Goal: Task Accomplishment & Management: Manage account settings

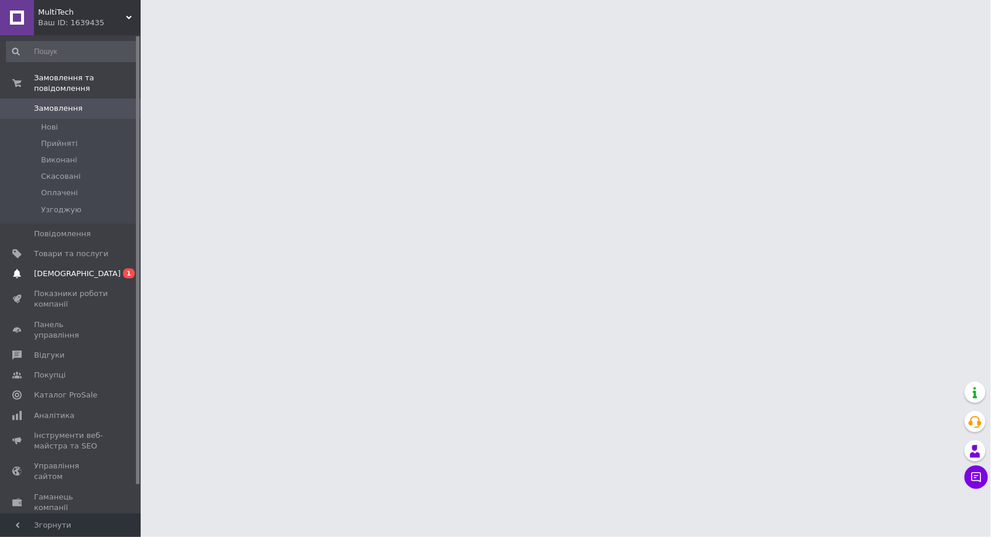
click at [70, 268] on span "[DEMOGRAPHIC_DATA]" at bounding box center [77, 273] width 87 height 11
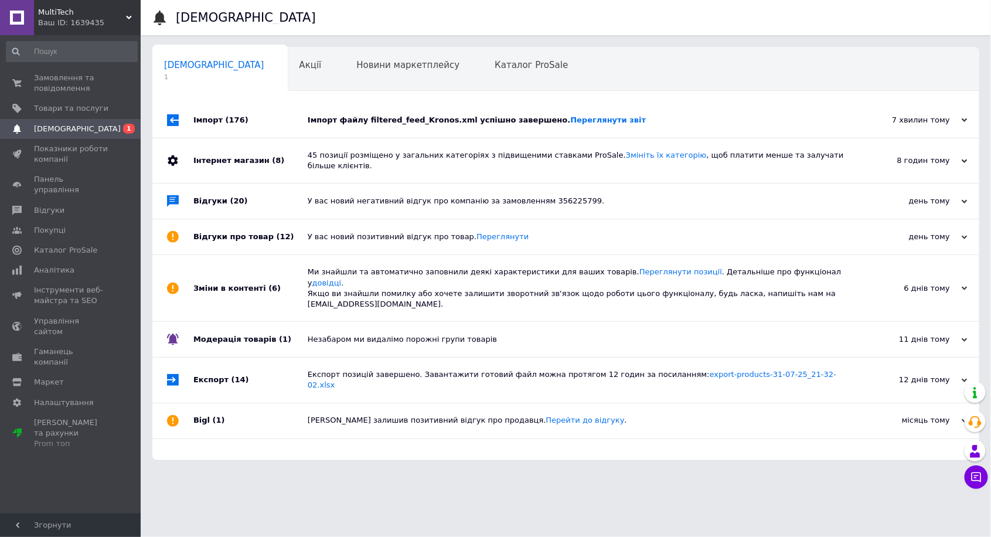
click at [228, 150] on div "Інтернет магазин (8)" at bounding box center [250, 160] width 114 height 45
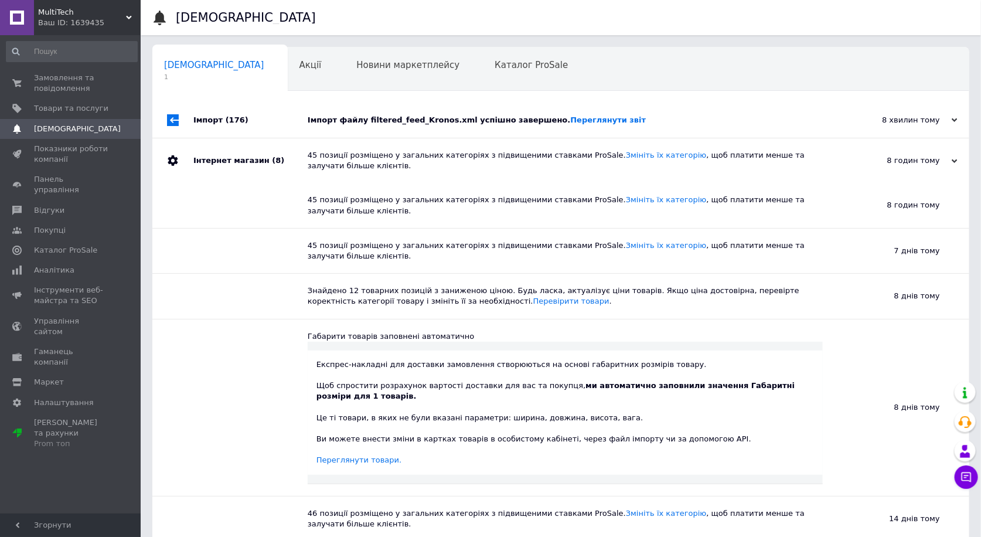
click at [217, 120] on div "Імпорт (176)" at bounding box center [250, 120] width 114 height 35
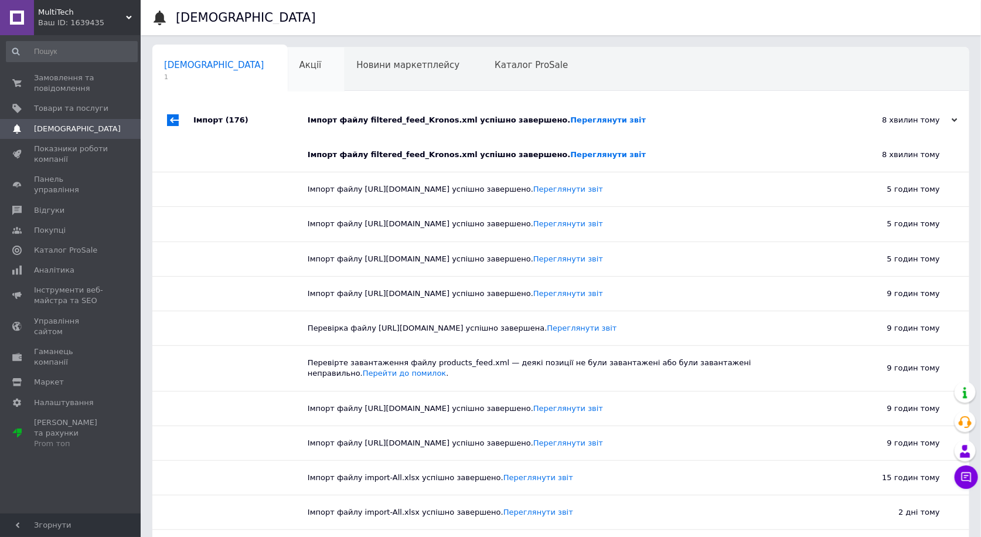
click at [300, 65] on span "Акції" at bounding box center [311, 65] width 22 height 11
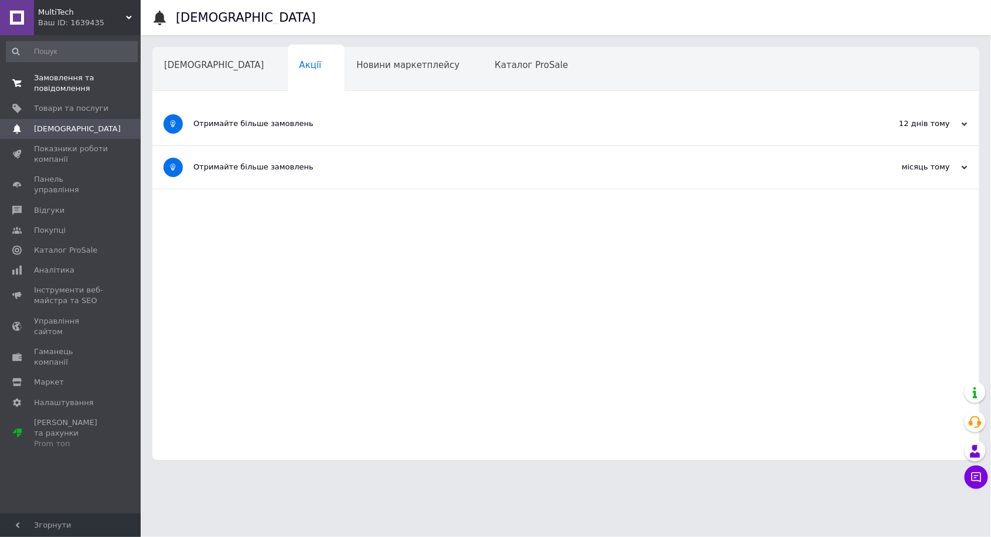
click at [56, 84] on span "Замовлення та повідомлення" at bounding box center [71, 83] width 74 height 21
